Goal: Information Seeking & Learning: Learn about a topic

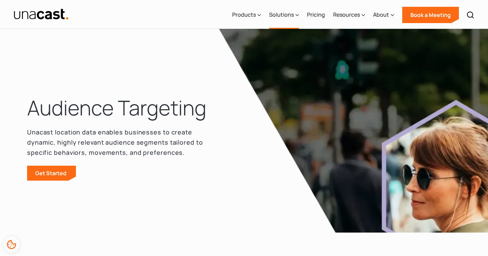
click at [288, 17] on div "Solutions" at bounding box center [281, 15] width 25 height 8
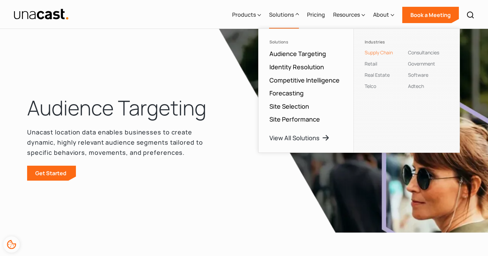
click at [377, 52] on link "Supply Chain" at bounding box center [379, 52] width 28 height 6
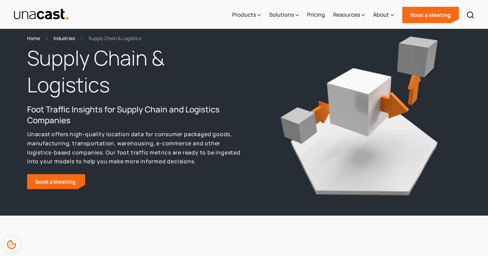
scroll to position [68, 0]
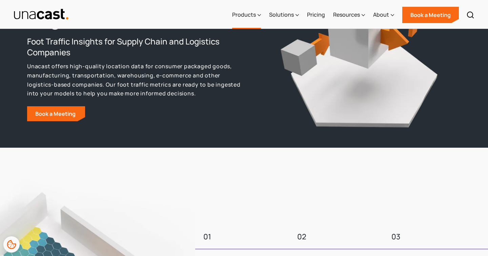
click at [239, 17] on div "Products" at bounding box center [244, 15] width 24 height 8
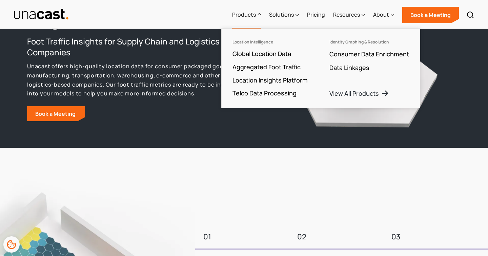
click at [149, 118] on div "Supply Chain & Logistics Foot Traffic Insights for Supply Chain and Logistics C…" at bounding box center [135, 49] width 217 height 144
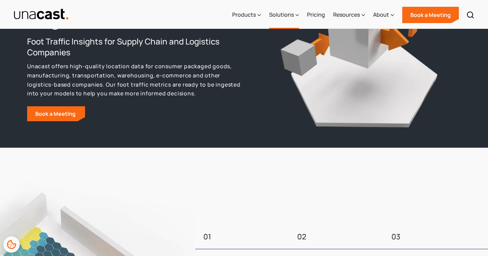
click at [295, 13] on div "Solutions" at bounding box center [284, 15] width 30 height 28
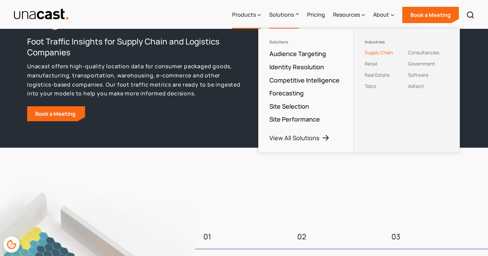
click at [257, 13] on div "Products" at bounding box center [246, 15] width 29 height 28
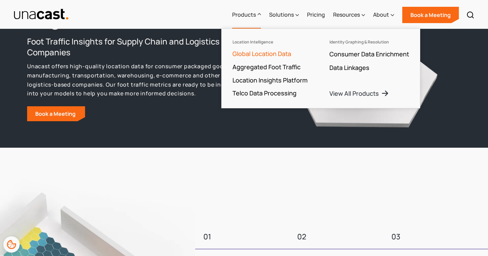
click at [257, 57] on link "Global Location Data" at bounding box center [262, 53] width 59 height 8
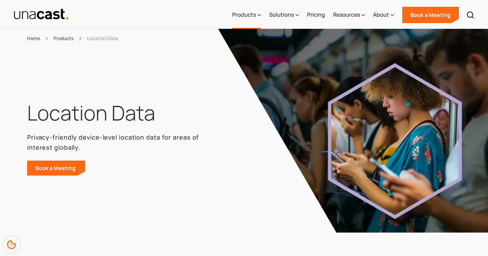
click at [256, 17] on div "Products" at bounding box center [244, 15] width 24 height 8
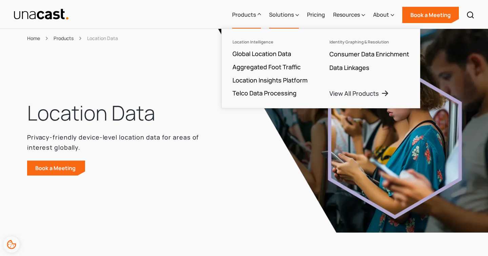
click at [296, 19] on div at bounding box center [297, 15] width 3 height 8
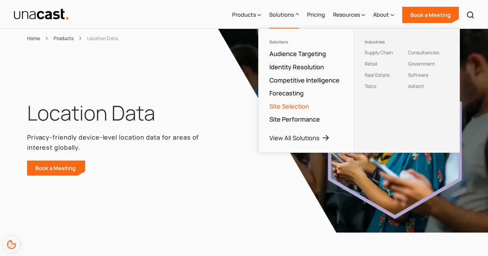
click at [309, 107] on link "Site Selection" at bounding box center [289, 106] width 40 height 8
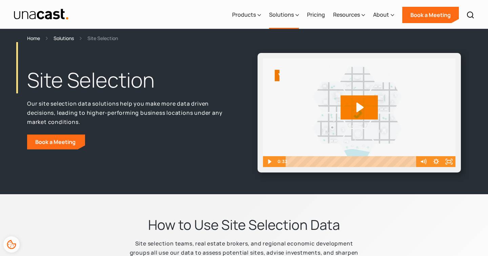
click at [296, 22] on div "Solutions" at bounding box center [284, 15] width 30 height 28
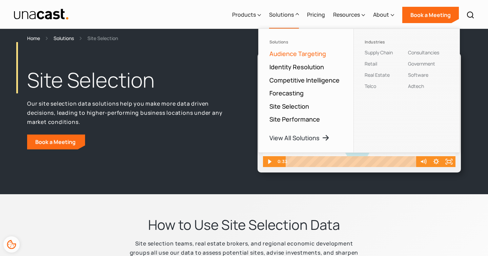
click at [309, 49] on link "Audience Targeting" at bounding box center [297, 53] width 57 height 8
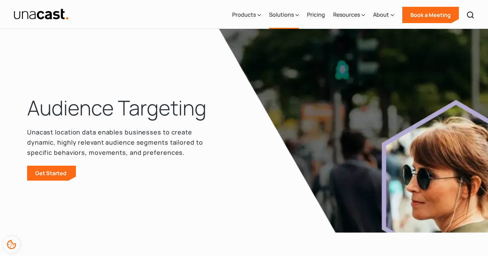
click at [277, 11] on div "Solutions" at bounding box center [281, 15] width 25 height 8
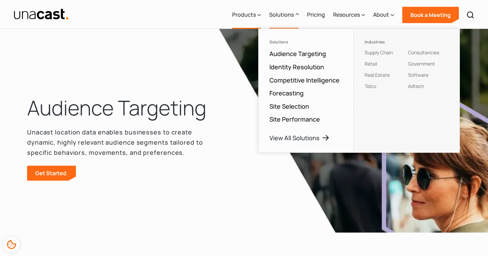
click at [246, 16] on div "Products" at bounding box center [244, 15] width 24 height 8
